Goal: Information Seeking & Learning: Learn about a topic

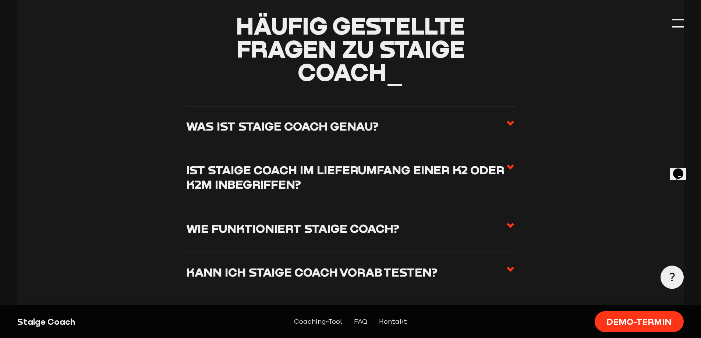
scroll to position [1693, 0]
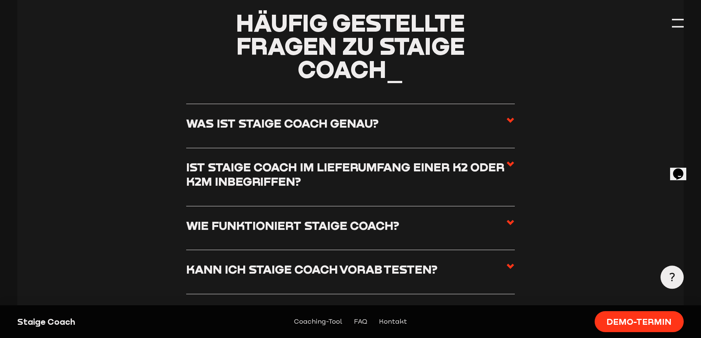
click at [509, 122] on use at bounding box center [510, 120] width 7 height 5
click at [0, 0] on input "Was ist Staige Coach genau?" at bounding box center [0, 0] width 0 height 0
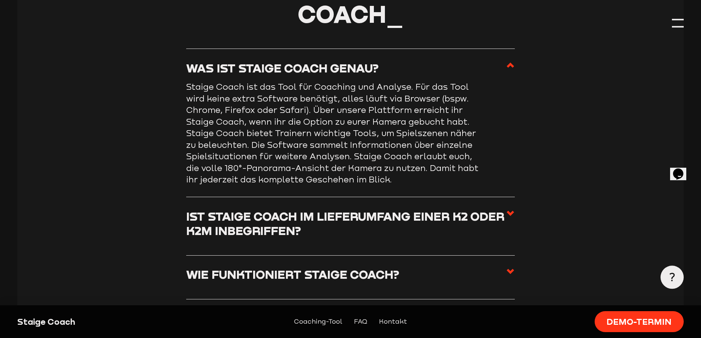
scroll to position [1804, 0]
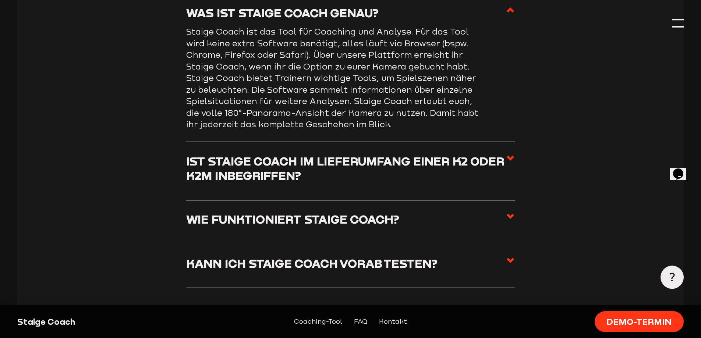
click at [516, 170] on section "Häufig gestellte Fragen zu Staige Coach_ Was ist Staige Coach genau? Ist Staige…" at bounding box center [350, 121] width 666 height 489
click at [509, 161] on use at bounding box center [510, 158] width 7 height 5
click at [0, 0] on input "Ist Staige Coach im Lieferumfang einer K2 oder K2M inbegriffen?" at bounding box center [0, 0] width 0 height 0
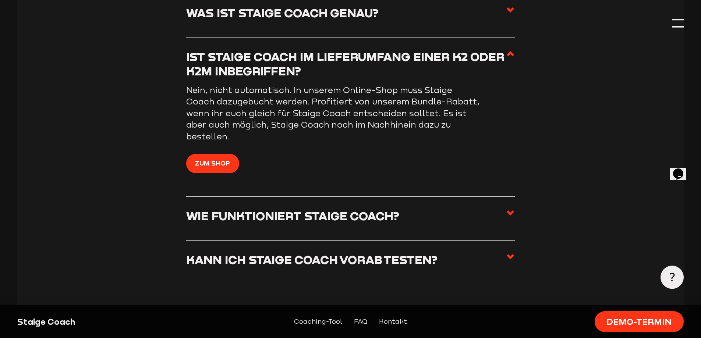
click at [511, 215] on icon at bounding box center [510, 213] width 9 height 9
click at [0, 0] on input "Wie funktioniert Staige Coach?" at bounding box center [0, 0] width 0 height 0
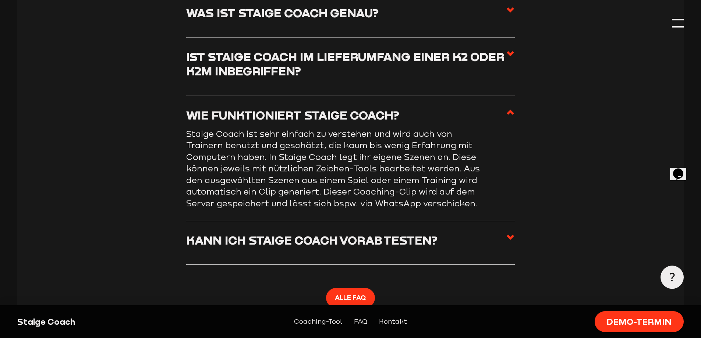
click at [509, 240] on use at bounding box center [510, 237] width 7 height 5
click at [0, 0] on input "Kann ich Staige Coach vorab testen?" at bounding box center [0, 0] width 0 height 0
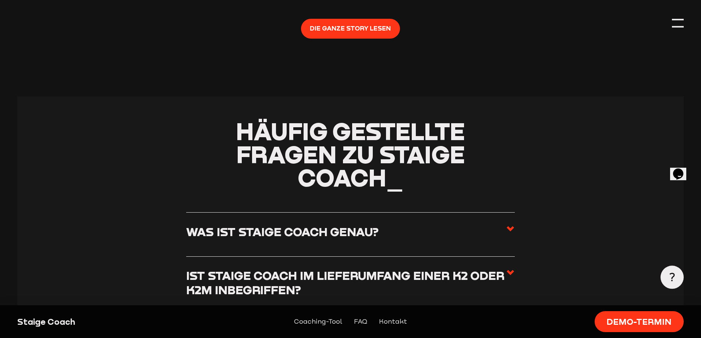
scroll to position [1583, 0]
